Goal: Register for event/course

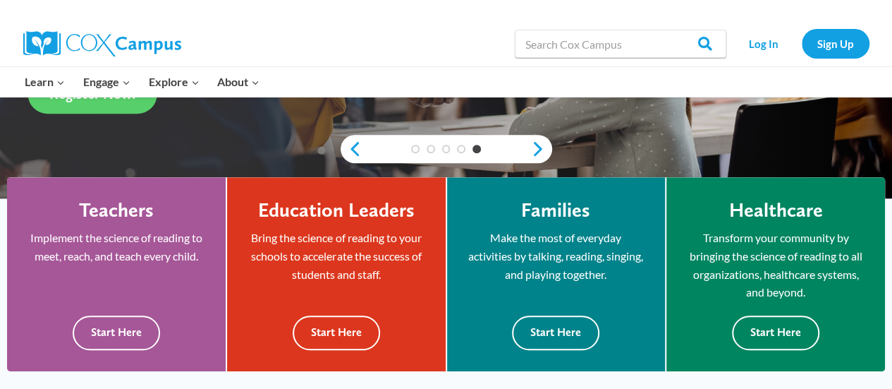
scroll to position [312, 0]
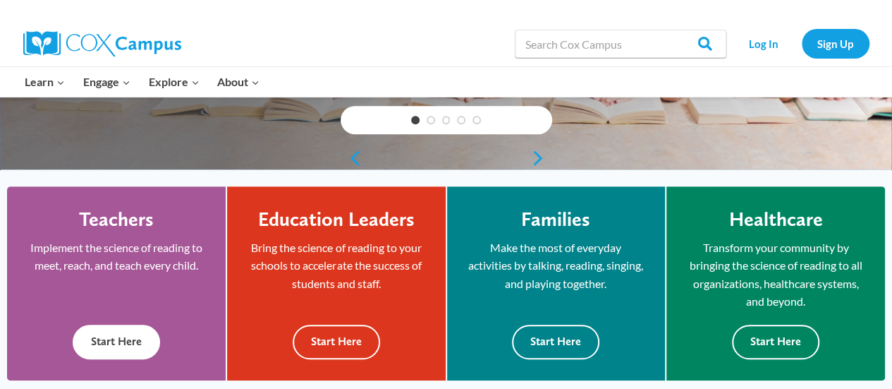
click at [116, 348] on button "Start Here" at bounding box center [116, 341] width 87 height 35
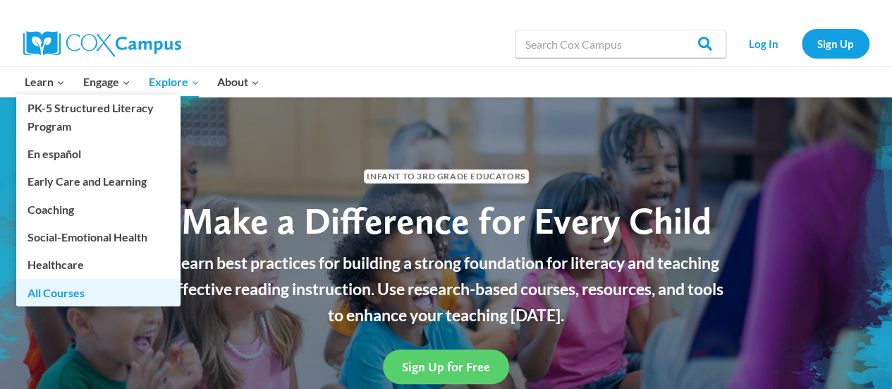
click at [43, 295] on link "All Courses" at bounding box center [98, 292] width 164 height 27
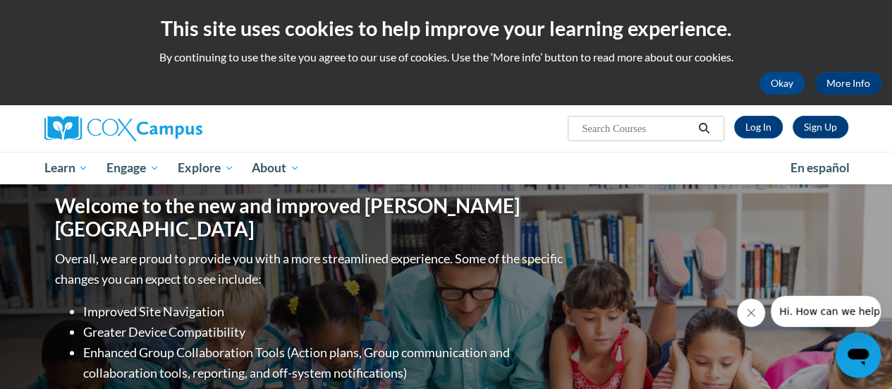
click at [638, 133] on input "Search..." at bounding box center [636, 128] width 113 height 17
type input "teaching reading"
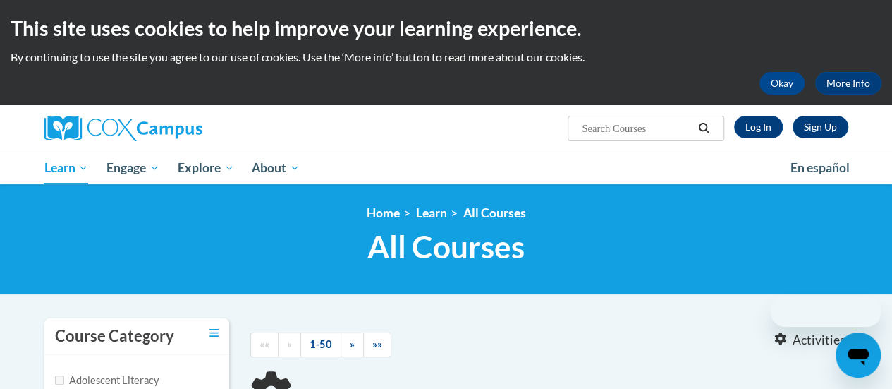
type input "teaching reading"
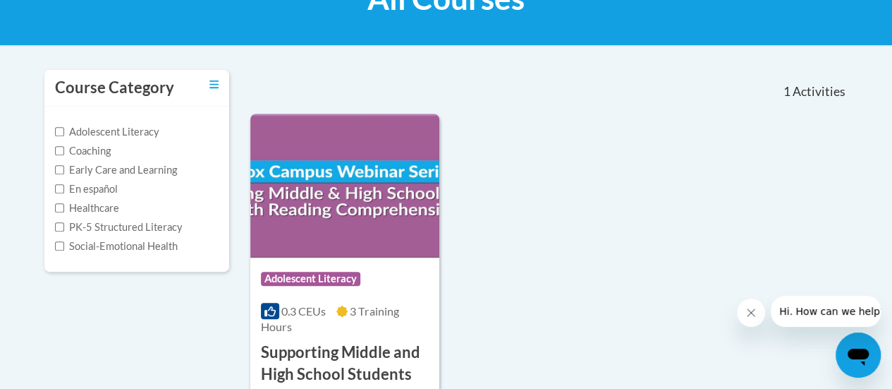
scroll to position [209, 0]
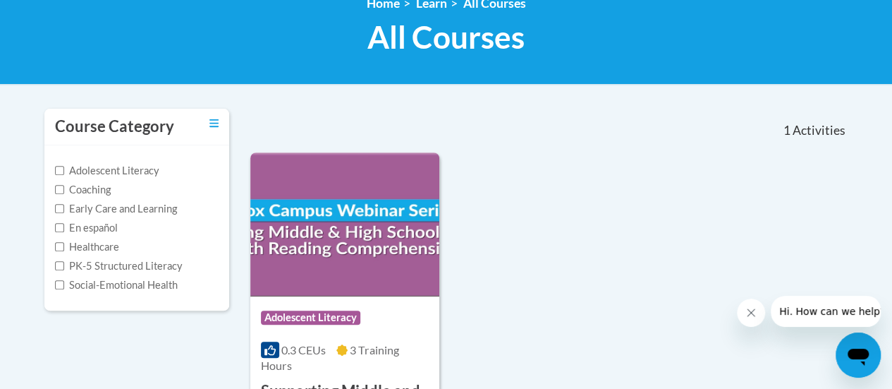
click at [114, 267] on label "PK-5 Structured Literacy" at bounding box center [119, 266] width 128 height 16
click at [64, 267] on input "PK-5 Structured Literacy" at bounding box center [59, 265] width 9 height 9
checkbox input "true"
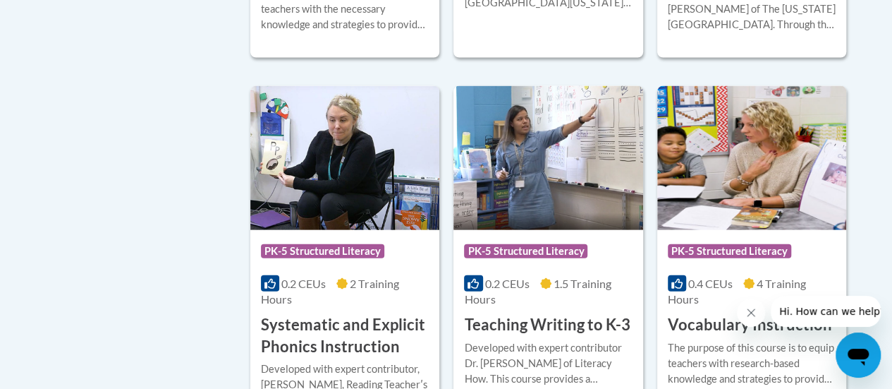
scroll to position [1466, 0]
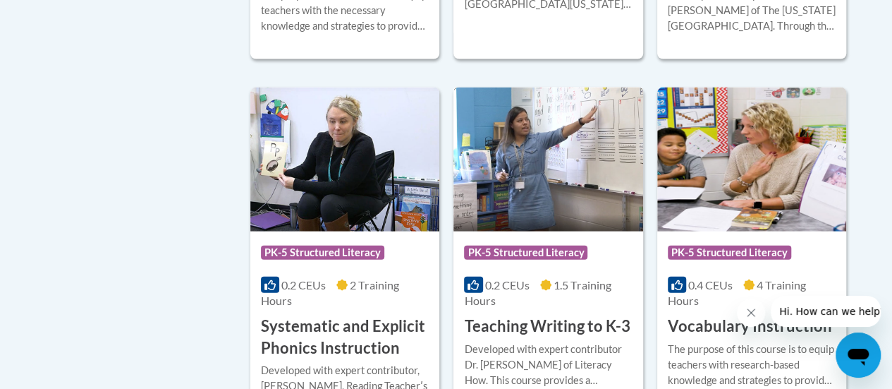
click at [571, 196] on img at bounding box center [548, 159] width 189 height 144
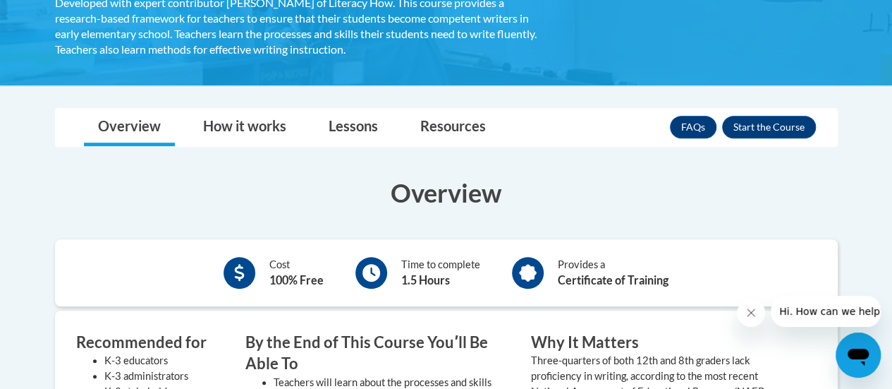
scroll to position [301, 0]
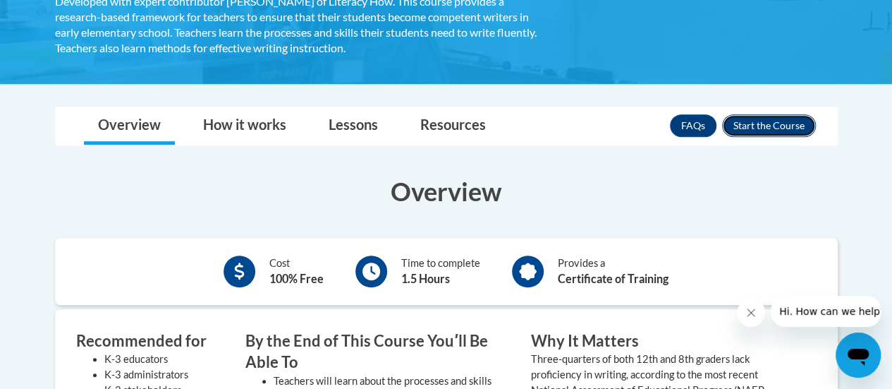
click at [780, 134] on button "Enroll" at bounding box center [769, 125] width 94 height 23
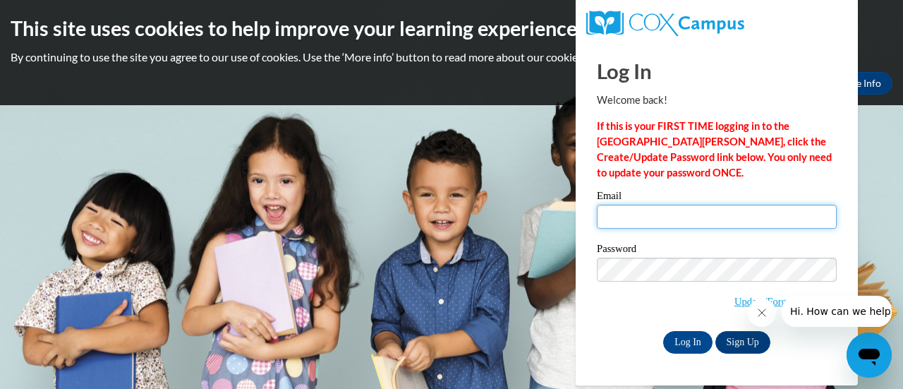
click at [651, 222] on input "Email" at bounding box center [717, 217] width 240 height 24
type input "allen.emilie.c@muscogee.k12.ga.us"
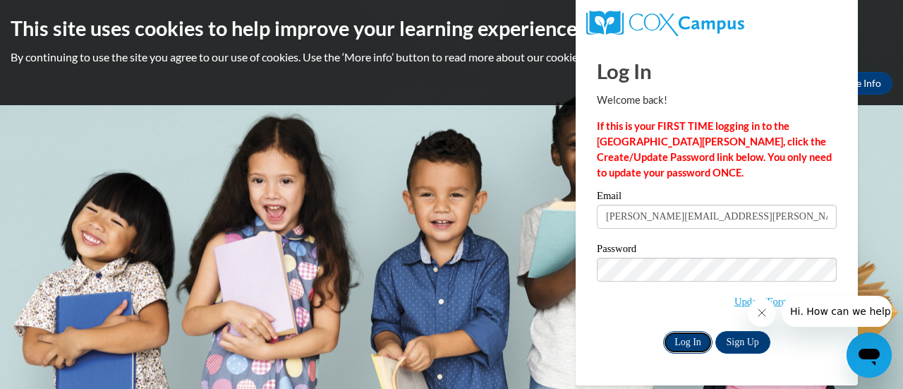
click at [688, 339] on input "Log In" at bounding box center [687, 342] width 49 height 23
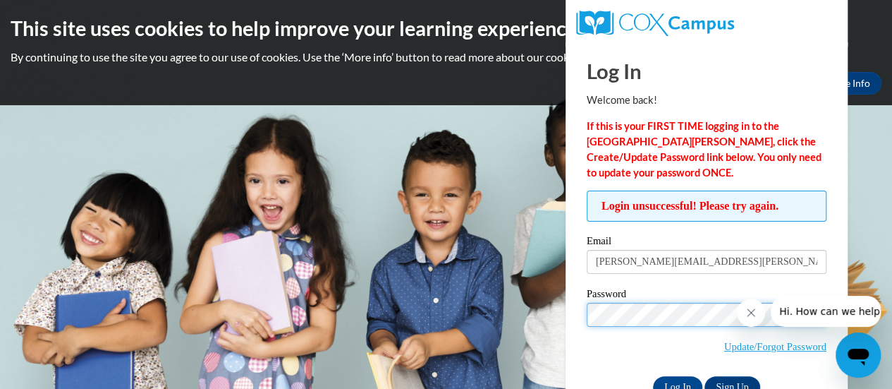
click at [653, 376] on input "Log In" at bounding box center [677, 387] width 49 height 23
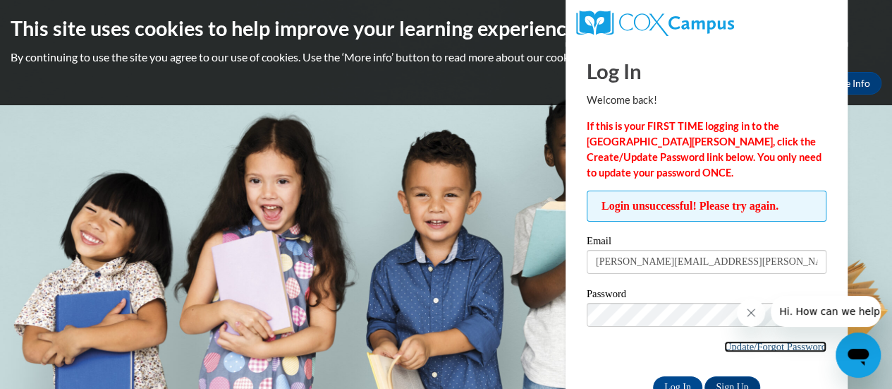
click at [738, 345] on link "Update/Forgot Password" at bounding box center [775, 346] width 102 height 11
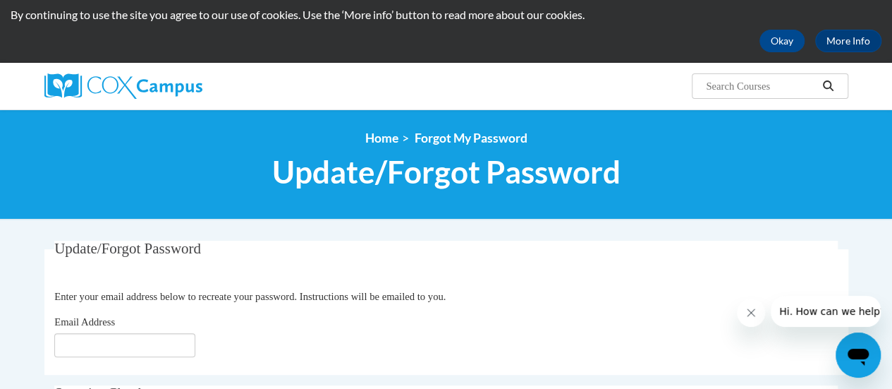
scroll to position [140, 0]
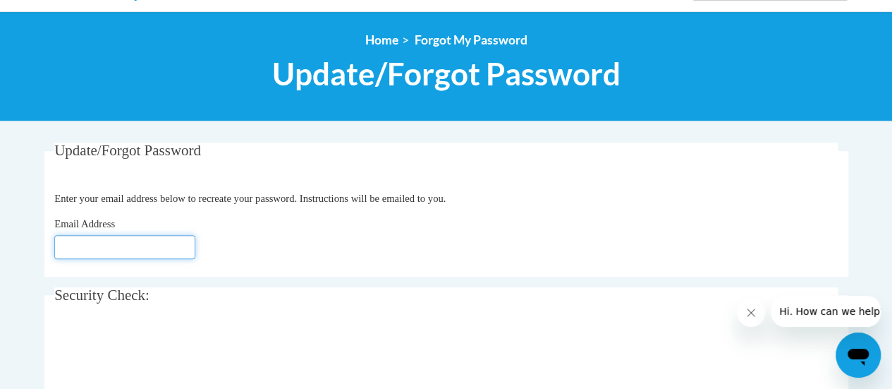
click at [92, 250] on input "Email Address" at bounding box center [124, 247] width 141 height 24
type input "[PERSON_NAME][EMAIL_ADDRESS][PERSON_NAME][DOMAIN_NAME]"
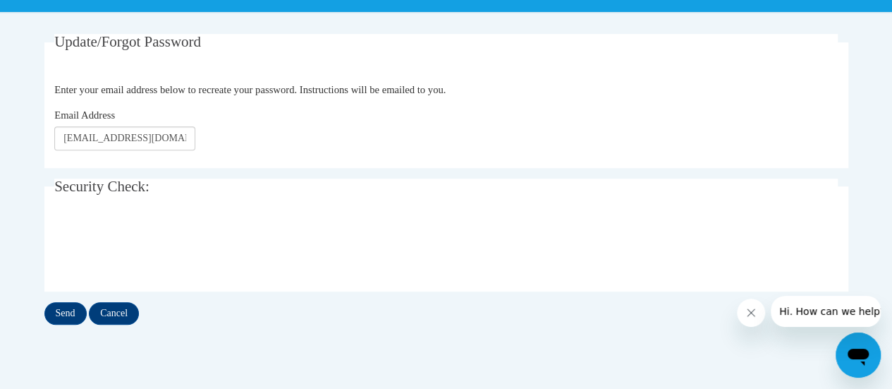
scroll to position [243, 0]
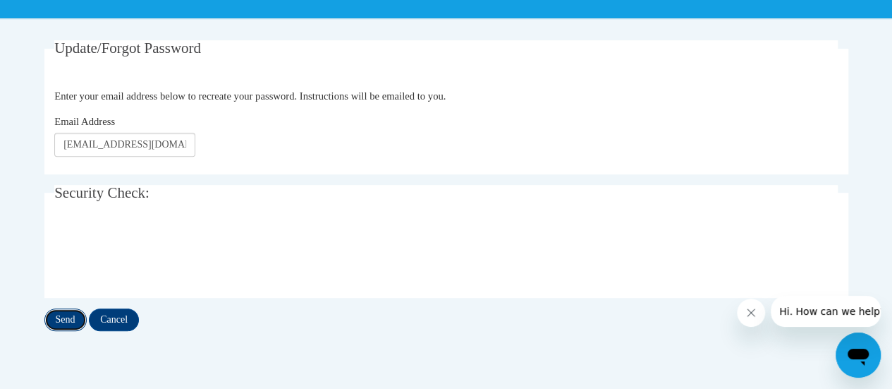
click at [63, 322] on input "Send" at bounding box center [65, 319] width 42 height 23
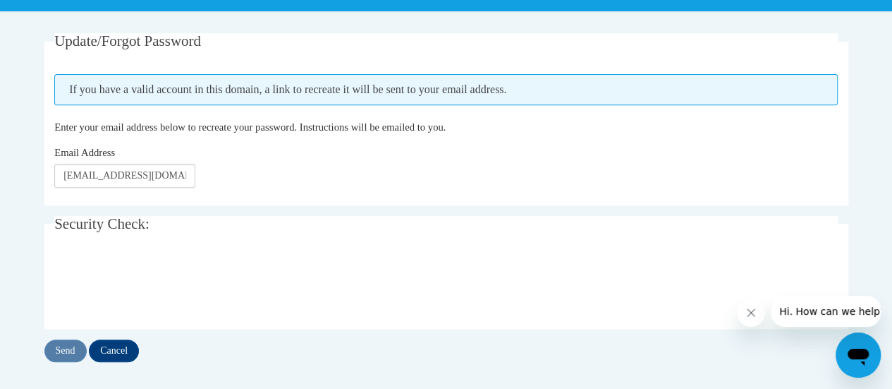
scroll to position [250, 0]
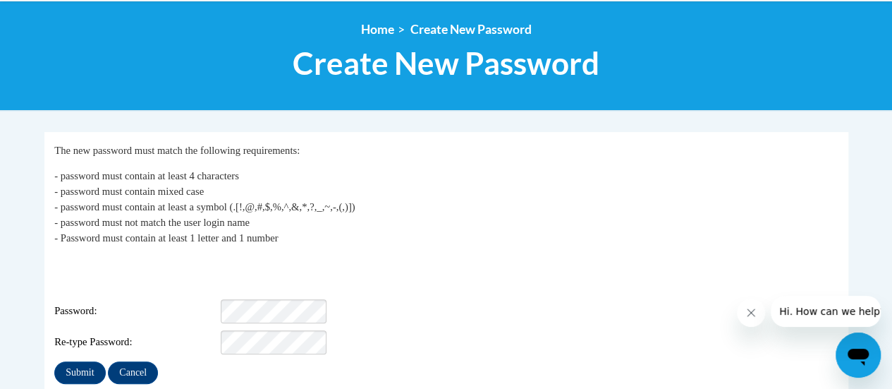
scroll to position [150, 0]
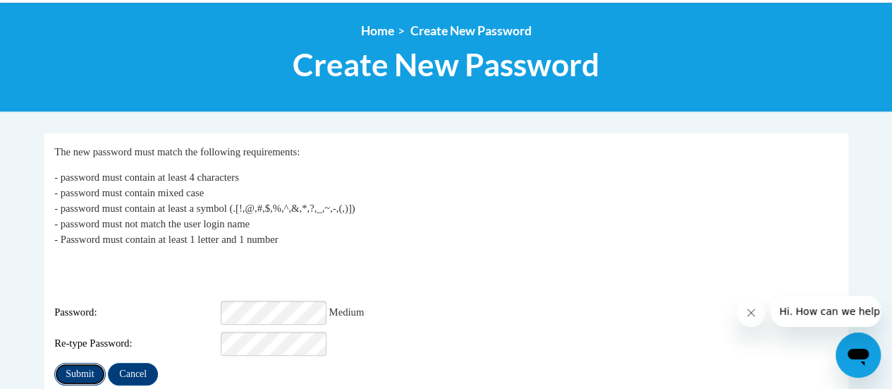
click at [90, 363] on input "Submit" at bounding box center [79, 374] width 51 height 23
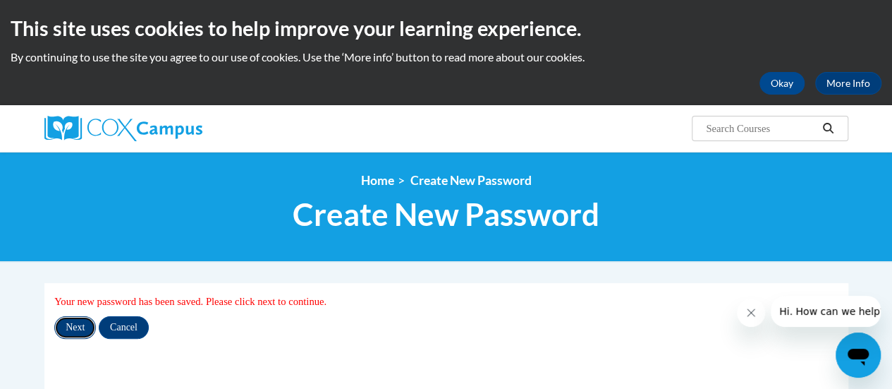
click at [83, 335] on input "Next" at bounding box center [75, 327] width 42 height 23
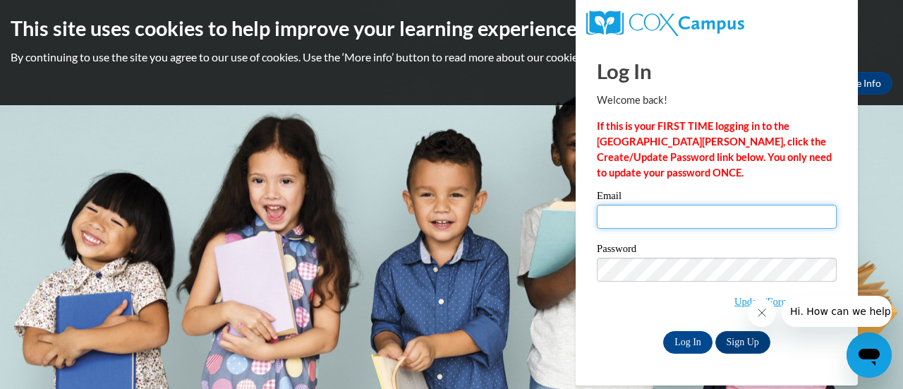
type input "[PERSON_NAME][EMAIL_ADDRESS][PERSON_NAME][DOMAIN_NAME]"
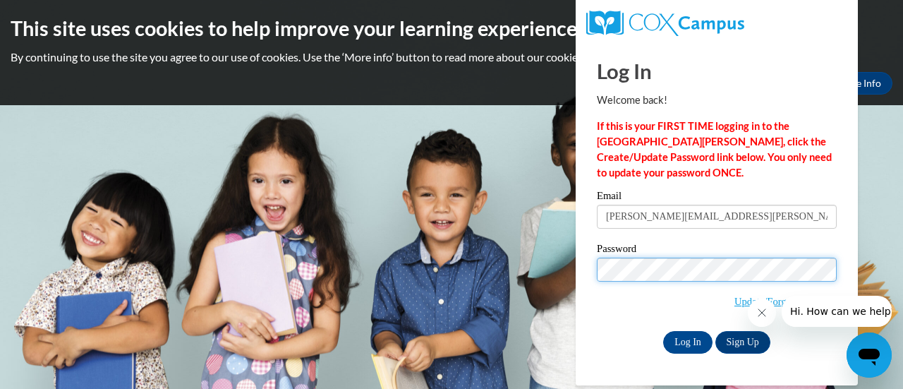
click at [512, 276] on body "This site uses cookies to help improve your learning experience. By continuing …" at bounding box center [451, 194] width 903 height 389
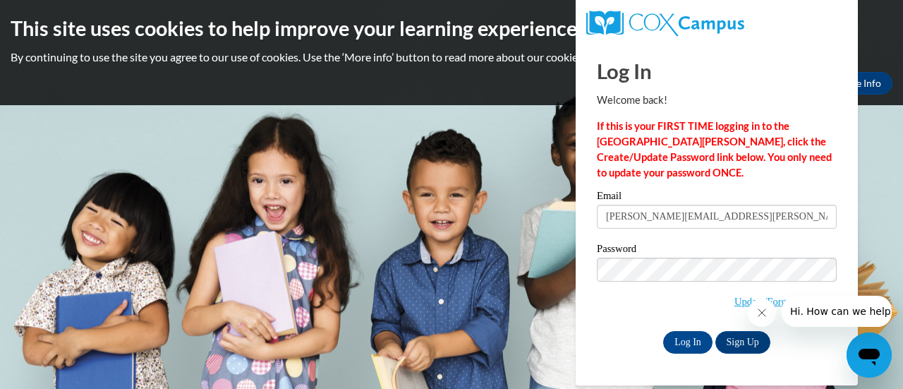
click at [611, 336] on div "Log In Sign Up" at bounding box center [717, 342] width 240 height 23
click at [693, 342] on input "Log In" at bounding box center [687, 342] width 49 height 23
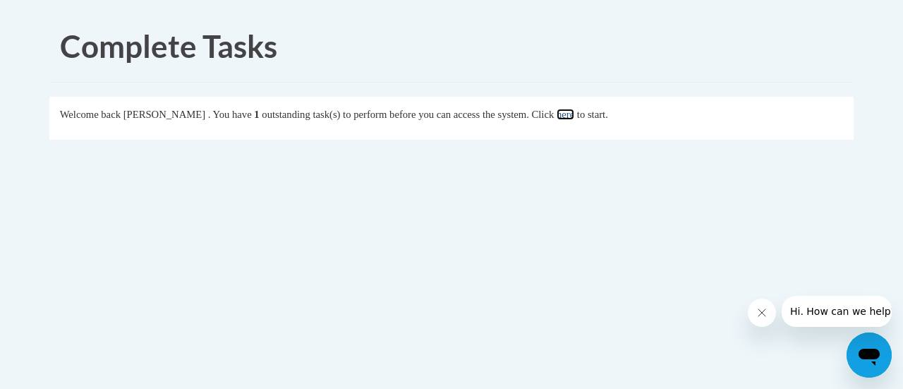
click at [574, 115] on link "here" at bounding box center [565, 114] width 18 height 11
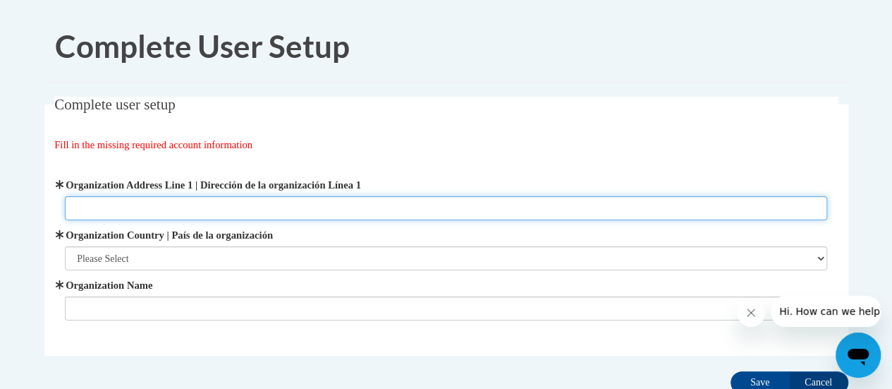
click at [129, 217] on input "Organization Address Line 1 | Dirección de la organización Línea 1" at bounding box center [446, 208] width 762 height 24
type input "[STREET_ADDRESS]"
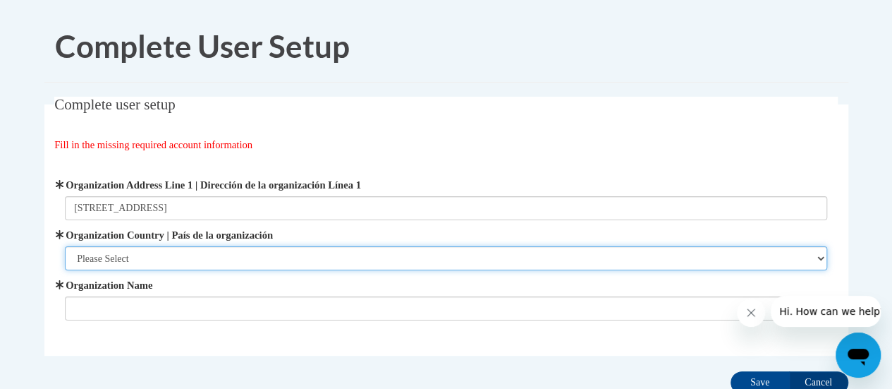
click at [358, 254] on select "Please Select [GEOGRAPHIC_DATA] | [GEOGRAPHIC_DATA] Outside of [GEOGRAPHIC_DATA…" at bounding box center [446, 258] width 762 height 24
select select "ad49bcad-a171-4b2e-b99c-48b446064914"
click at [65, 246] on select "Please Select [GEOGRAPHIC_DATA] | [GEOGRAPHIC_DATA] Outside of [GEOGRAPHIC_DATA…" at bounding box center [446, 258] width 762 height 24
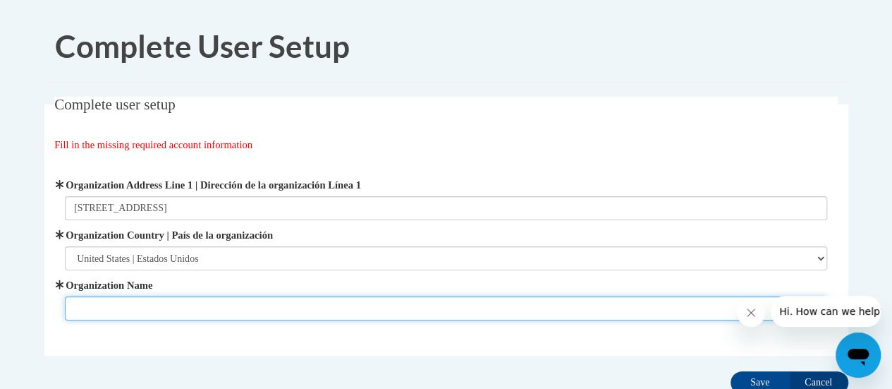
click at [260, 312] on input "Organization Name" at bounding box center [446, 308] width 762 height 24
type input "[GEOGRAPHIC_DATA]"
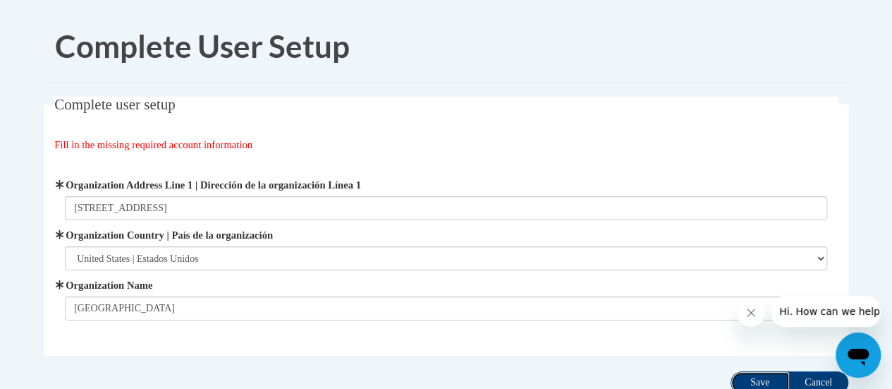
click at [770, 381] on input "Save" at bounding box center [760, 382] width 59 height 23
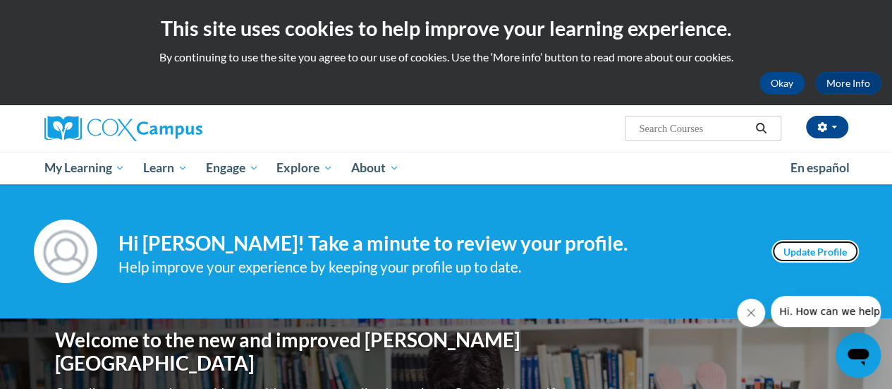
click at [816, 250] on link "Update Profile" at bounding box center [815, 251] width 87 height 23
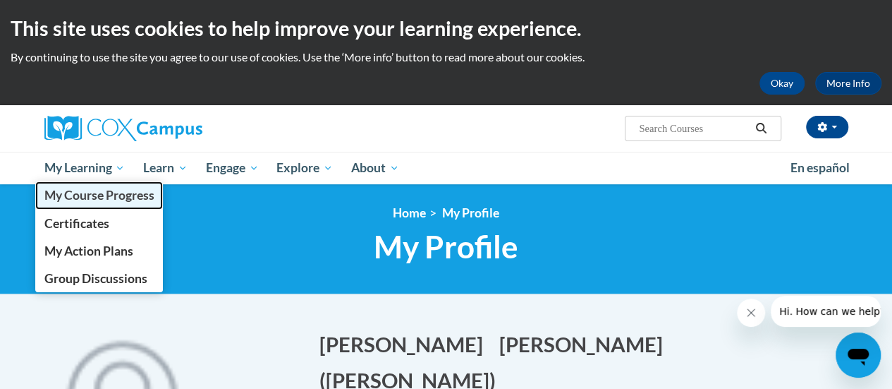
click at [65, 194] on span "My Course Progress" at bounding box center [99, 195] width 110 height 15
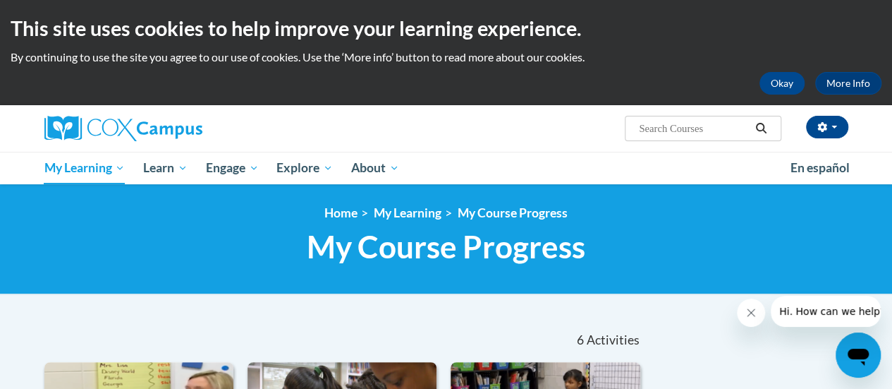
click at [710, 127] on input "Search..." at bounding box center [694, 128] width 113 height 17
type input "teaching writing"
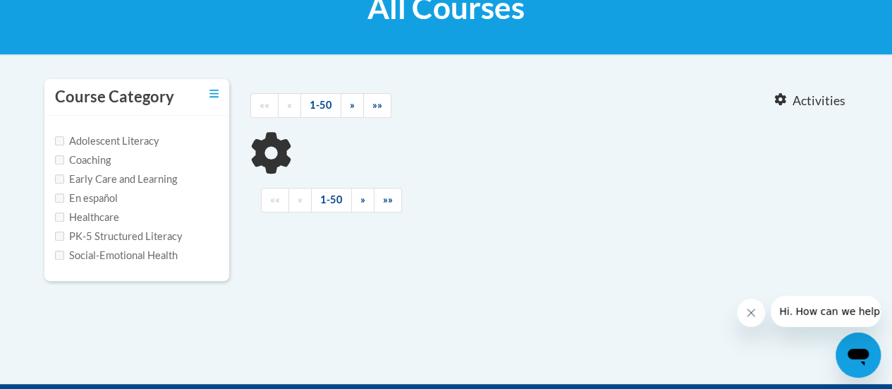
scroll to position [241, 0]
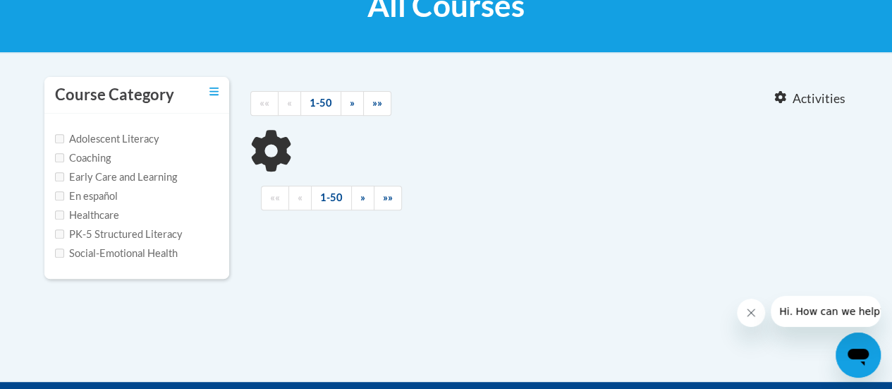
type input "teaching writing"
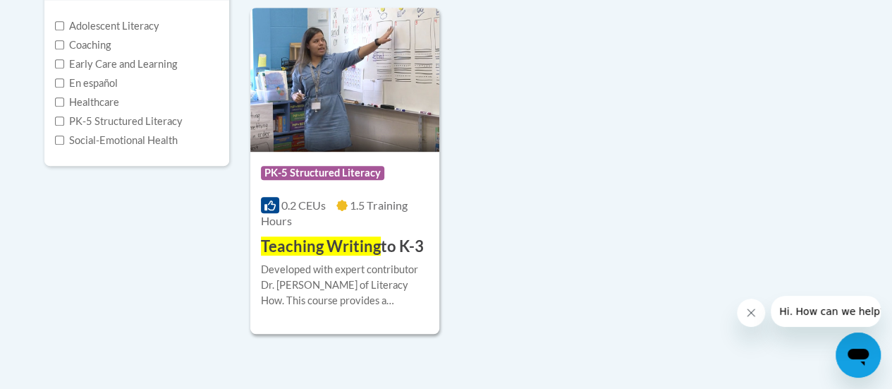
scroll to position [355, 0]
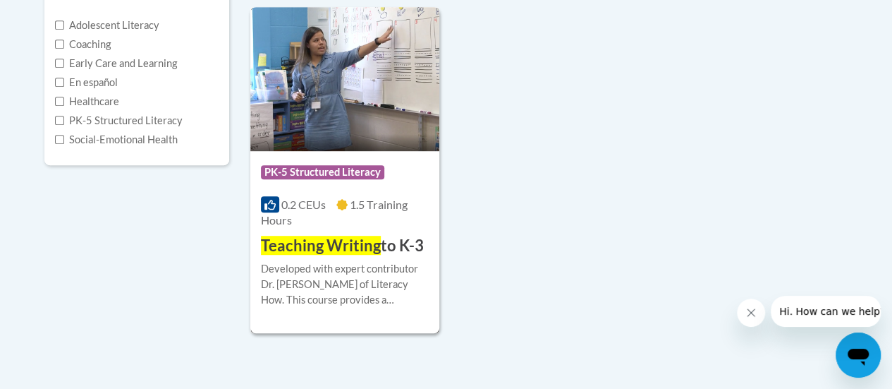
click at [372, 127] on img at bounding box center [344, 79] width 189 height 144
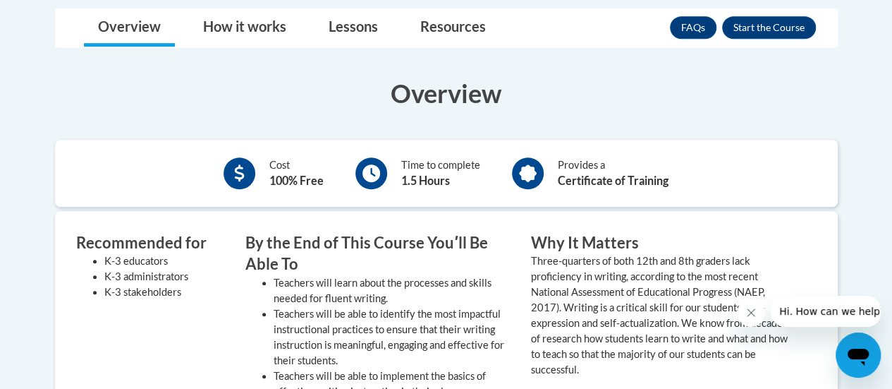
scroll to position [399, 0]
click at [773, 33] on button "Enroll" at bounding box center [769, 27] width 94 height 23
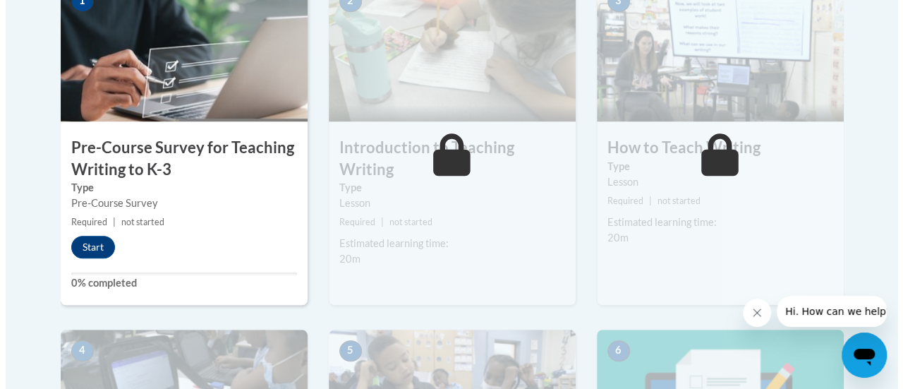
scroll to position [495, 0]
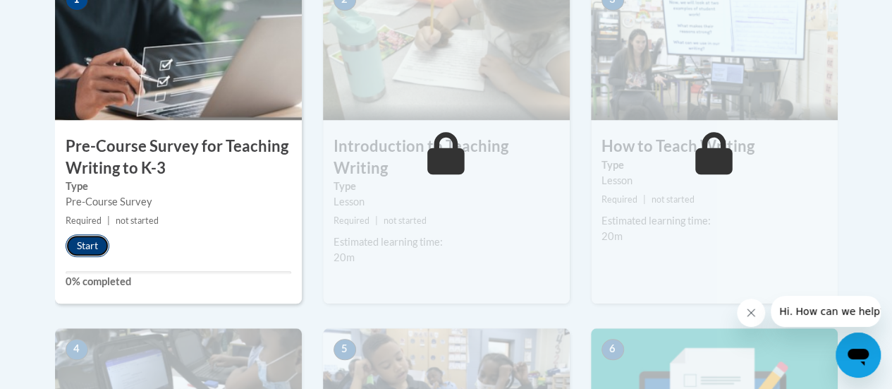
click at [82, 245] on button "Start" at bounding box center [88, 245] width 44 height 23
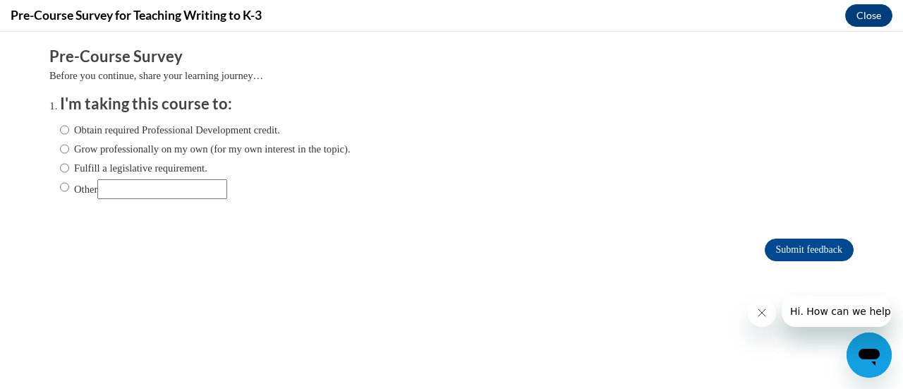
scroll to position [0, 0]
click at [60, 167] on input "Fulfill a legislative requirement." at bounding box center [64, 168] width 9 height 16
radio input "true"
click at [785, 250] on input "Submit feedback" at bounding box center [809, 249] width 89 height 23
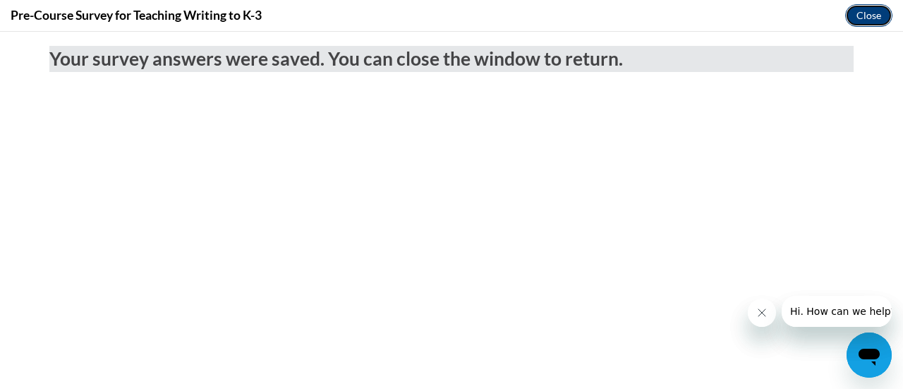
click at [857, 20] on button "Close" at bounding box center [868, 15] width 47 height 23
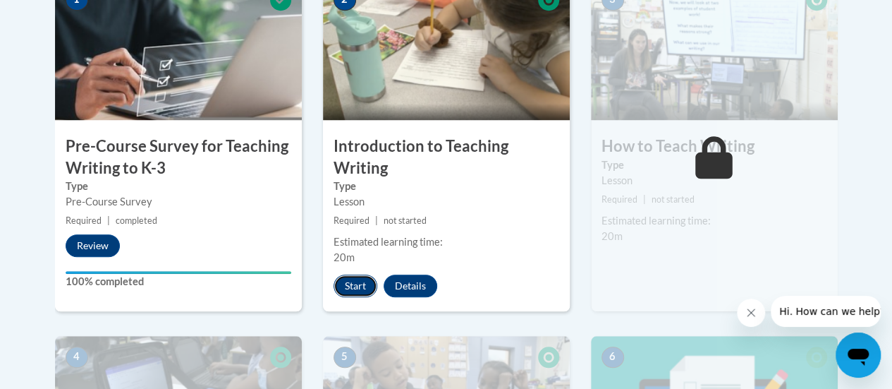
click at [356, 284] on button "Start" at bounding box center [356, 285] width 44 height 23
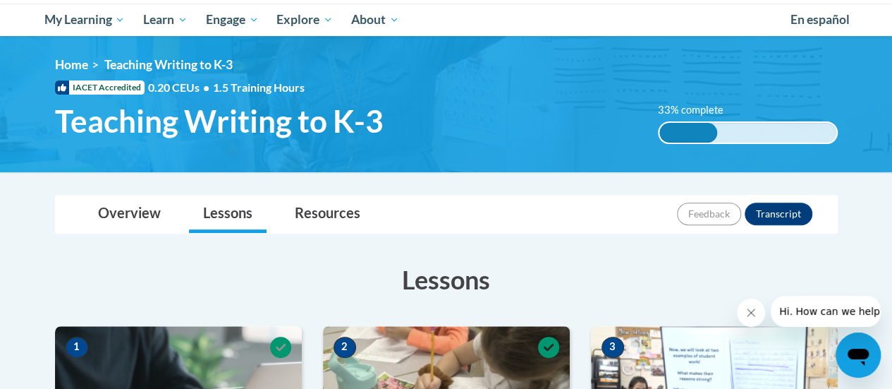
scroll to position [147, 0]
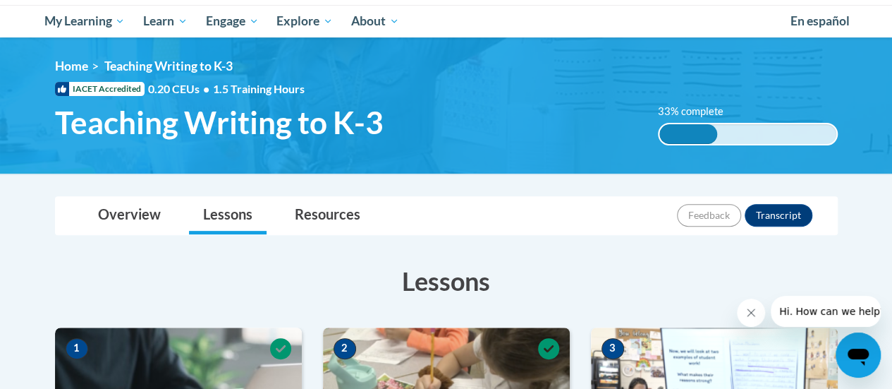
click at [742, 135] on div "33% complete 0.001%" at bounding box center [748, 134] width 180 height 23
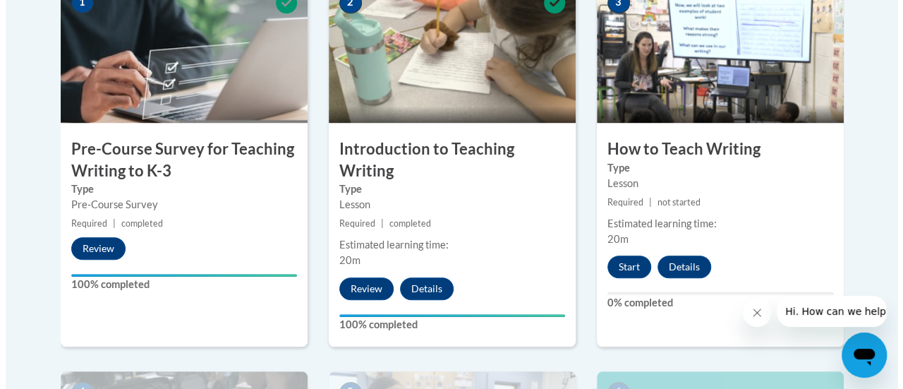
scroll to position [488, 0]
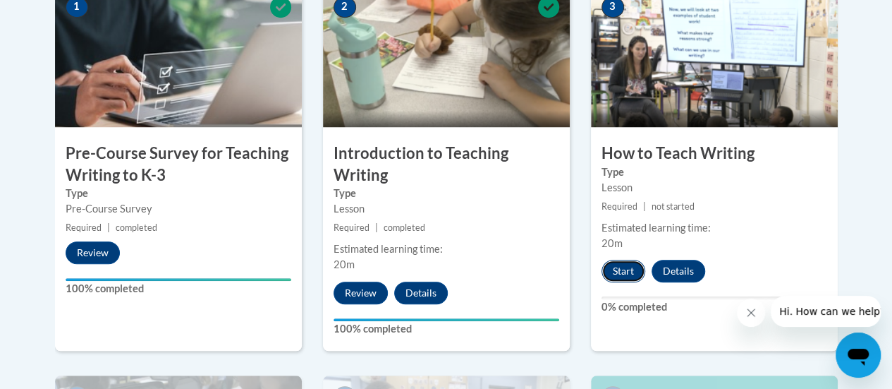
click at [631, 272] on button "Start" at bounding box center [624, 271] width 44 height 23
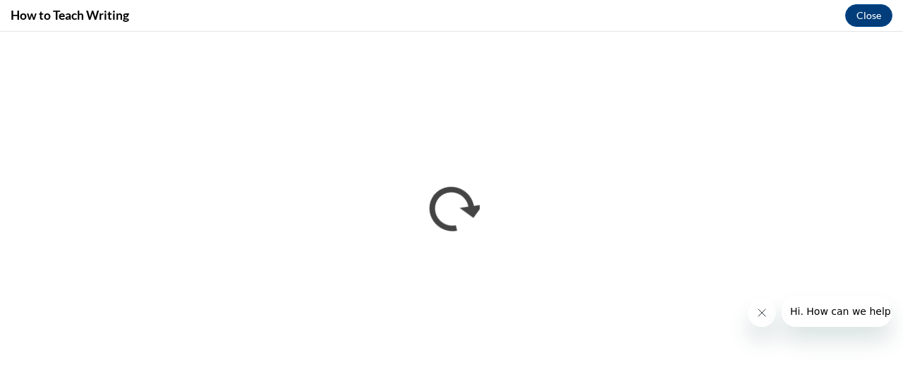
scroll to position [0, 0]
